Goal: Navigation & Orientation: Find specific page/section

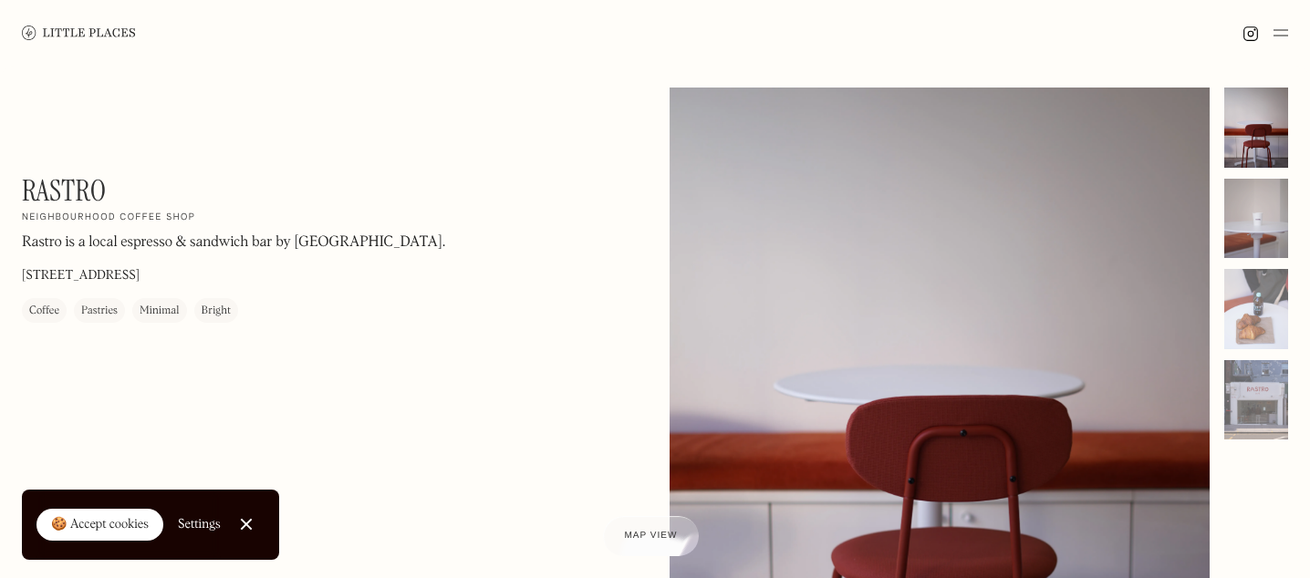
click at [1250, 226] on div at bounding box center [1257, 219] width 64 height 80
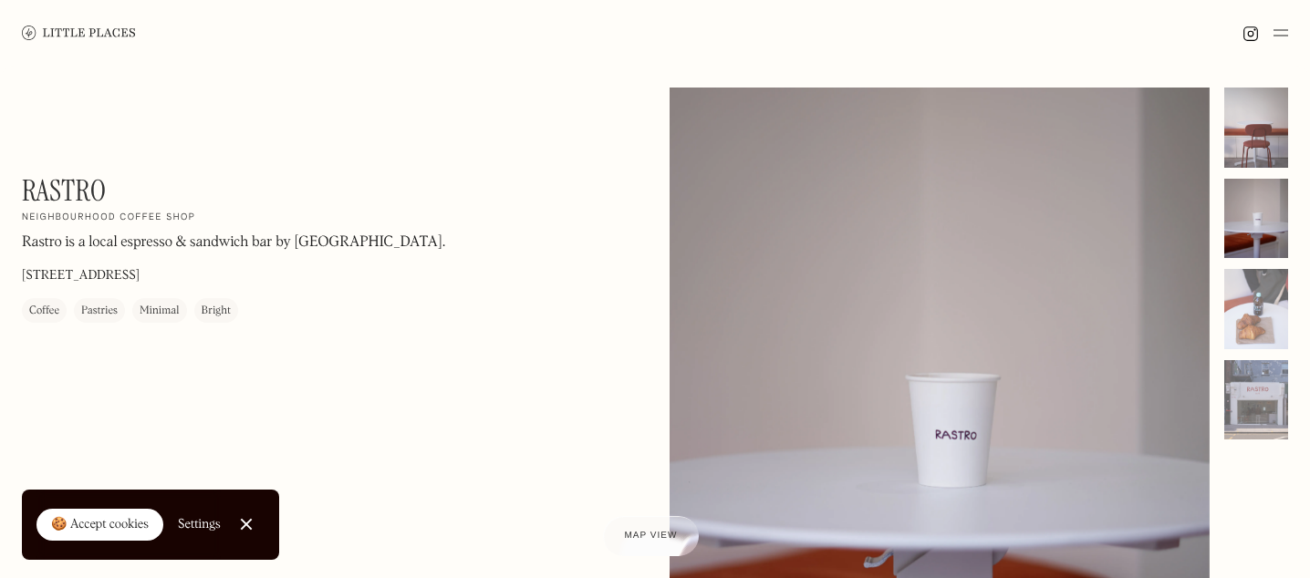
click at [1250, 153] on div at bounding box center [1257, 128] width 64 height 80
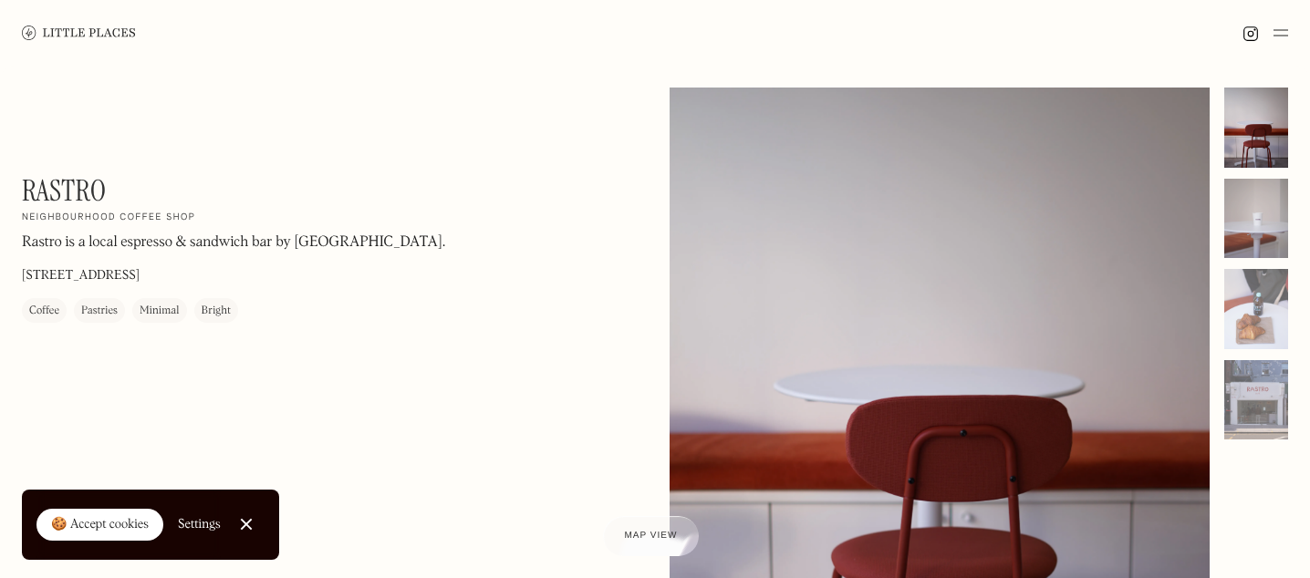
click at [1249, 211] on div at bounding box center [1257, 219] width 64 height 80
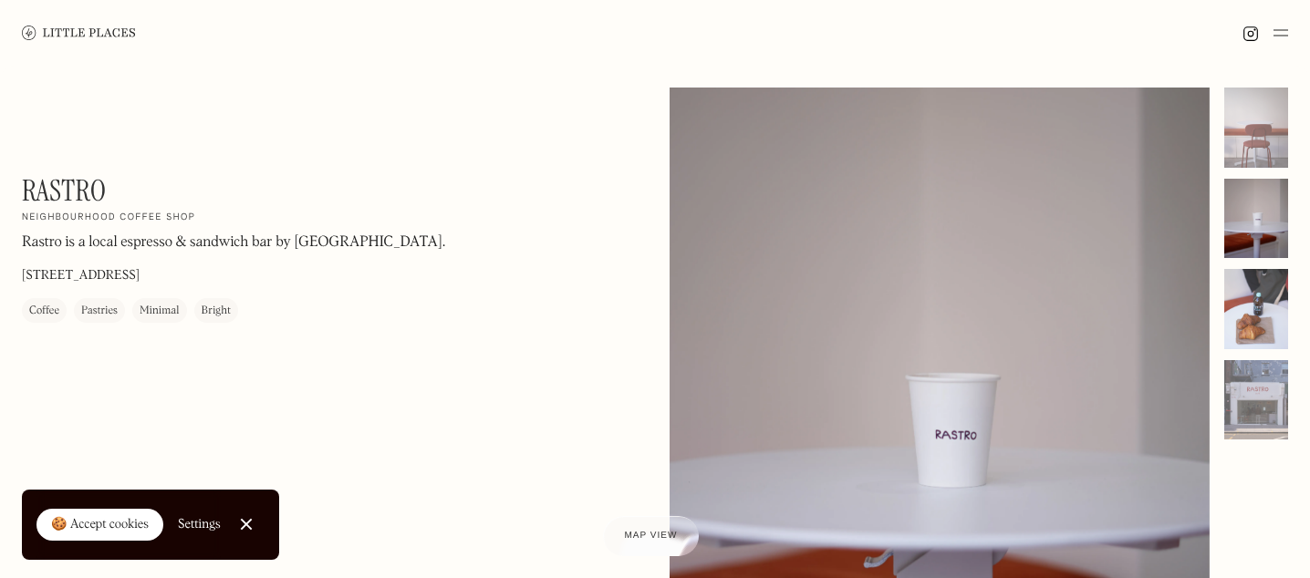
click at [1246, 297] on div at bounding box center [1257, 309] width 64 height 80
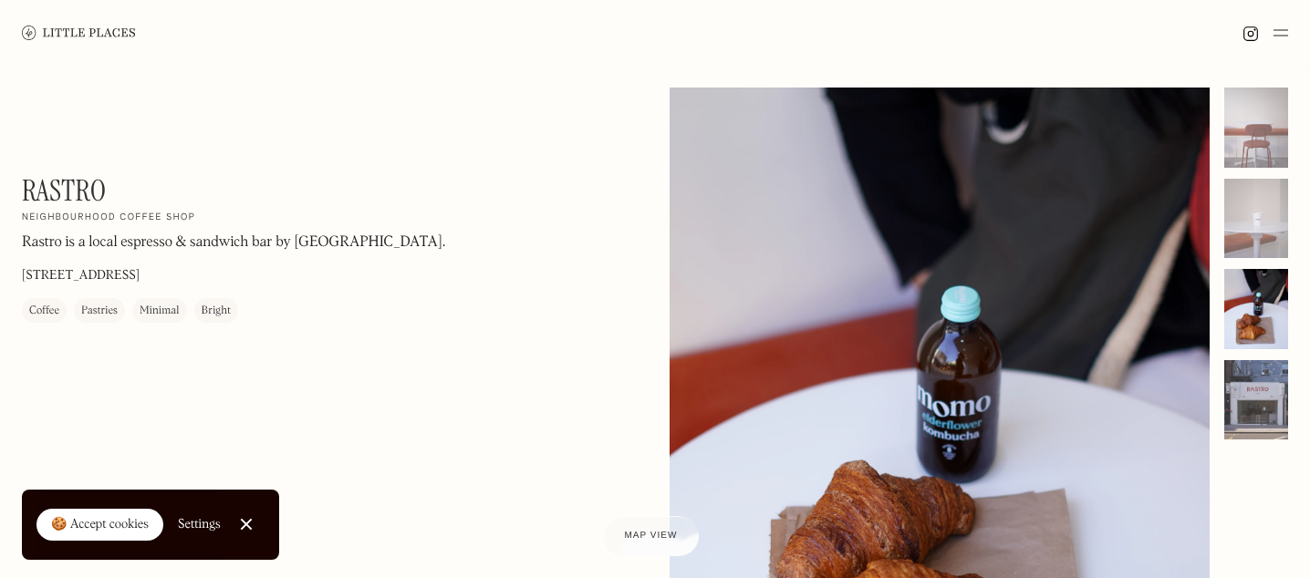
click at [1248, 408] on div at bounding box center [1257, 400] width 64 height 80
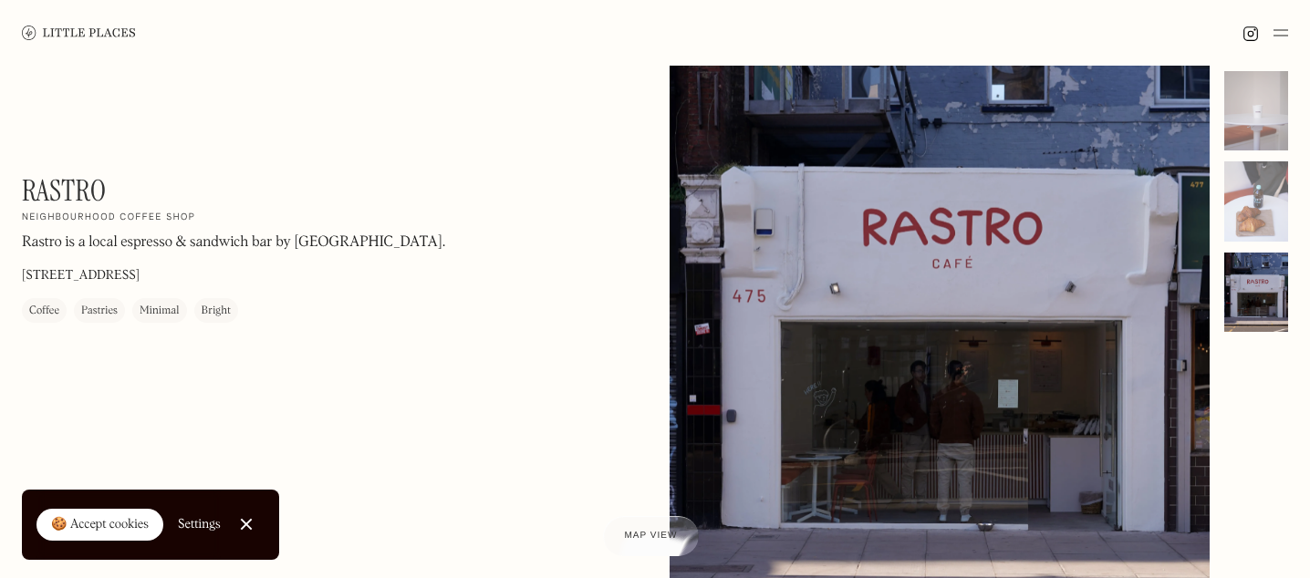
scroll to position [47, 0]
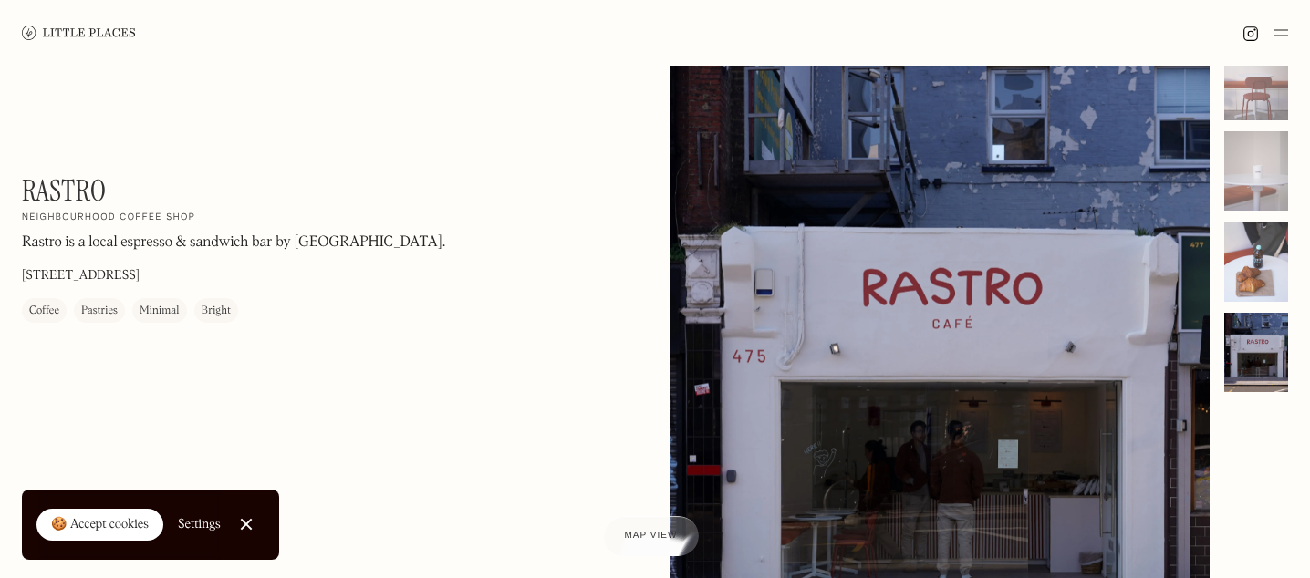
click at [1256, 264] on div at bounding box center [1257, 262] width 64 height 80
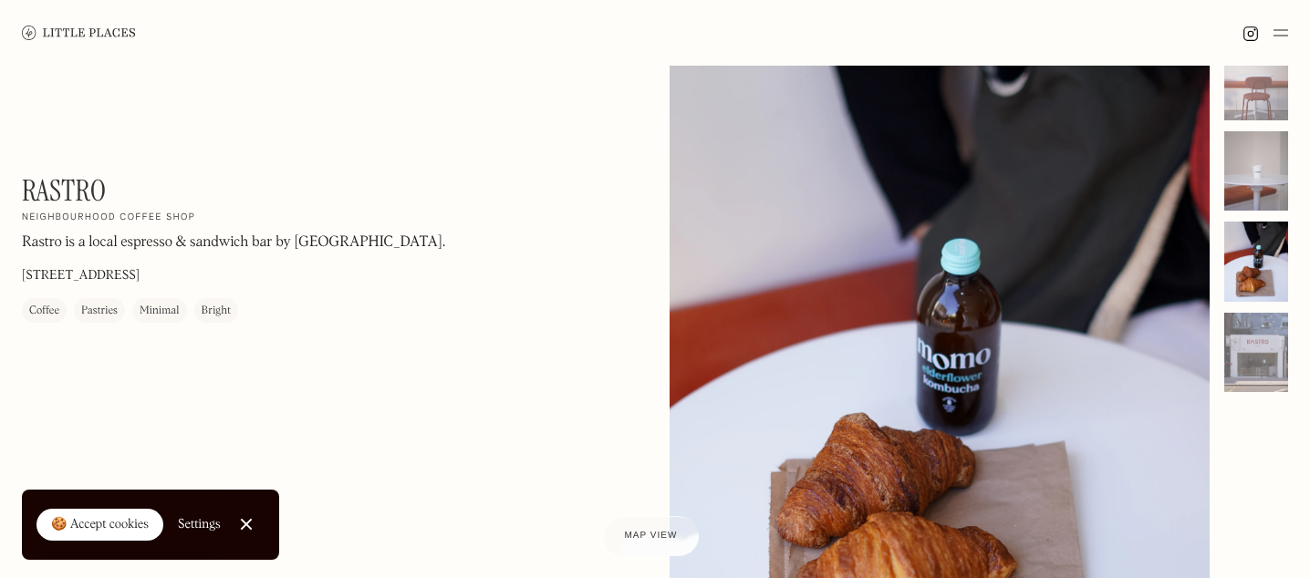
click at [1247, 144] on div at bounding box center [1257, 171] width 64 height 80
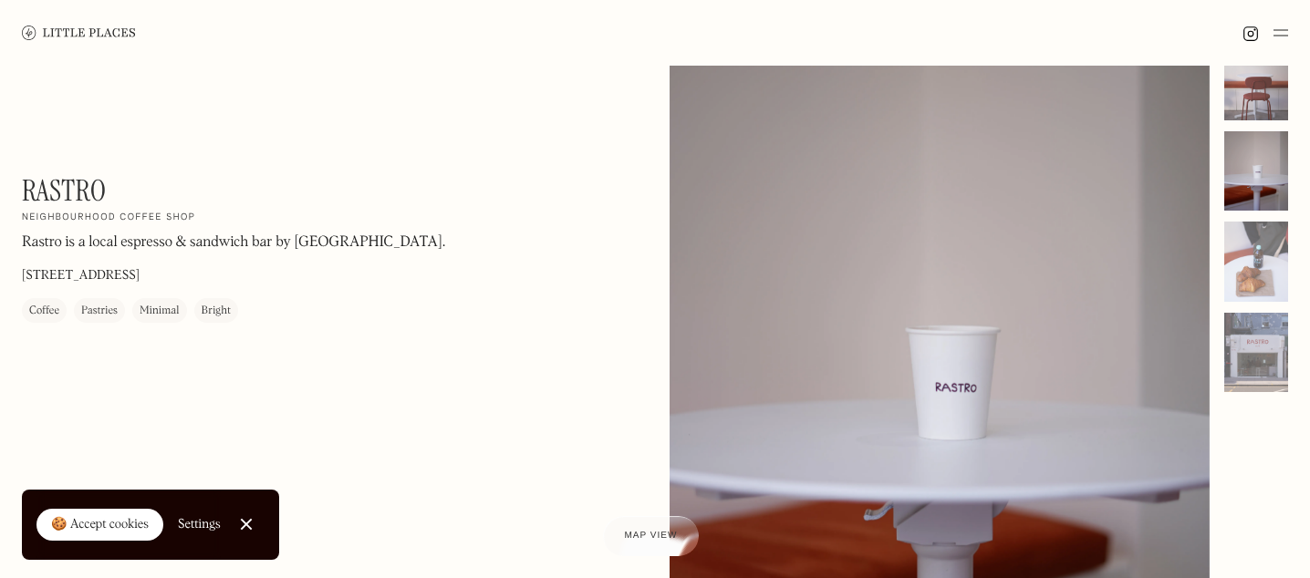
click at [1244, 89] on div at bounding box center [1257, 80] width 64 height 80
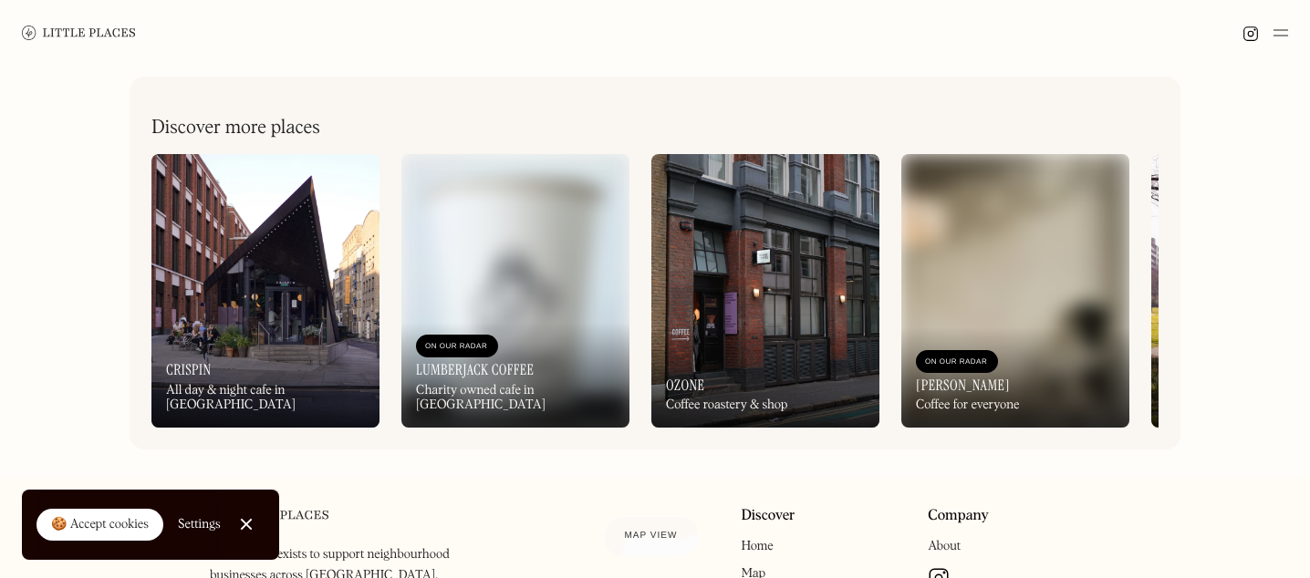
scroll to position [777, 0]
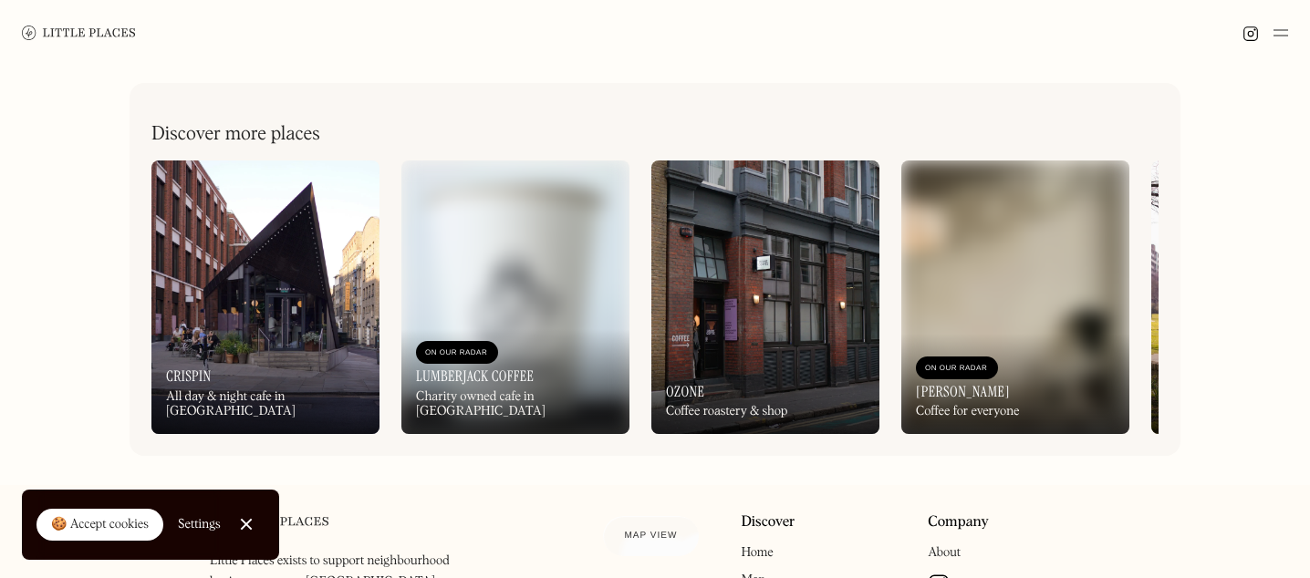
click at [781, 311] on img at bounding box center [765, 298] width 228 height 274
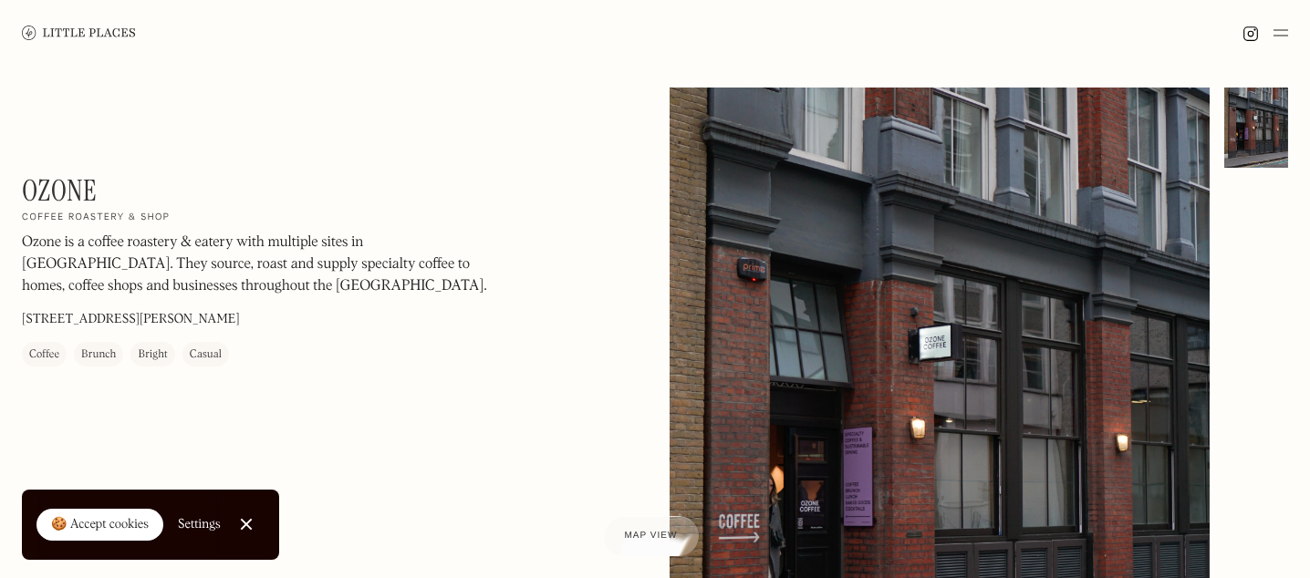
click at [1240, 146] on div at bounding box center [1257, 128] width 64 height 80
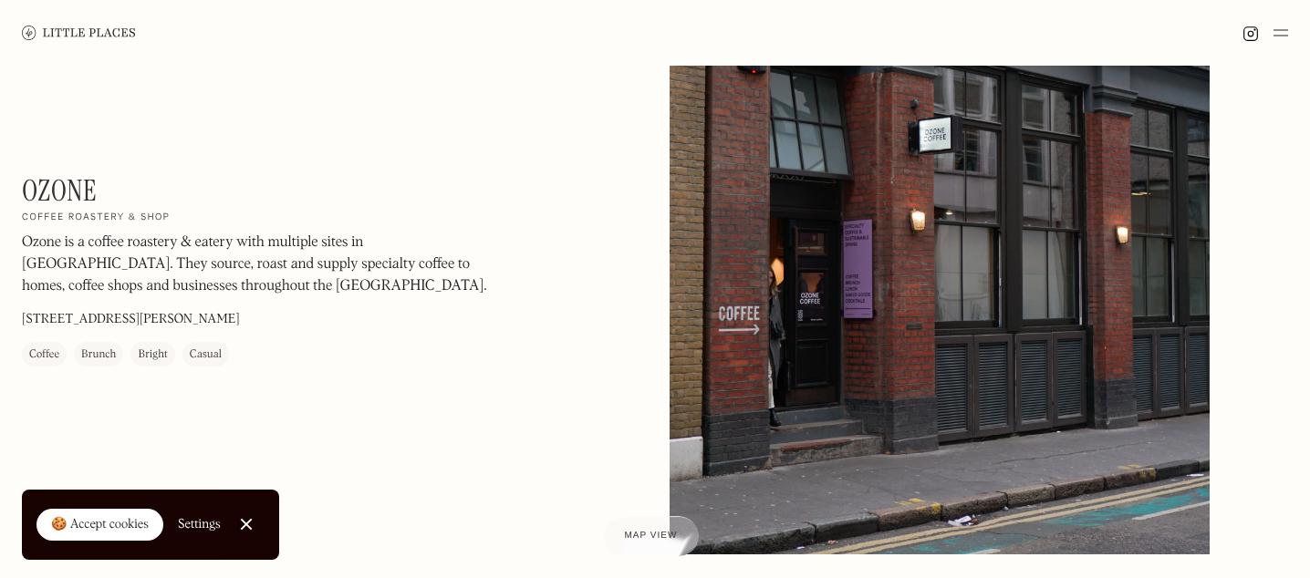
scroll to position [268, 0]
